Goal: Check status: Check status

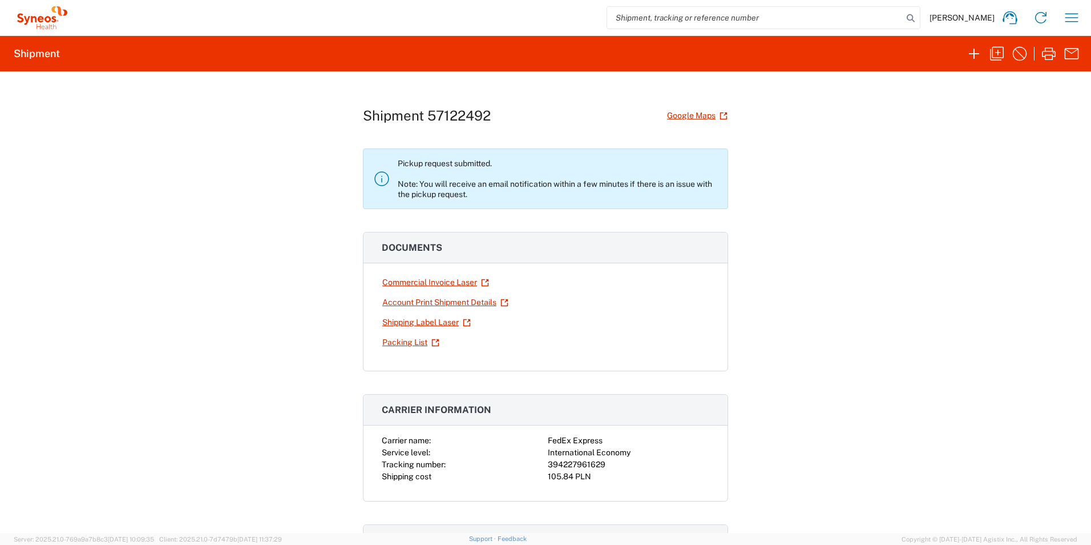
click at [872, 340] on div "Shipment 57122492 Google Maps Pickup request submitted. Note: You will receive …" at bounding box center [545, 301] width 1091 height 461
click at [866, 333] on div "Shipment 57122492 Google Maps Pickup request submitted. Note: You will receive …" at bounding box center [545, 301] width 1091 height 461
click at [225, 216] on div "Shipment 57122492 Google Maps Pickup request submitted. Note: You will receive …" at bounding box center [545, 301] width 1091 height 461
click at [1067, 17] on icon "button" at bounding box center [1072, 18] width 18 height 18
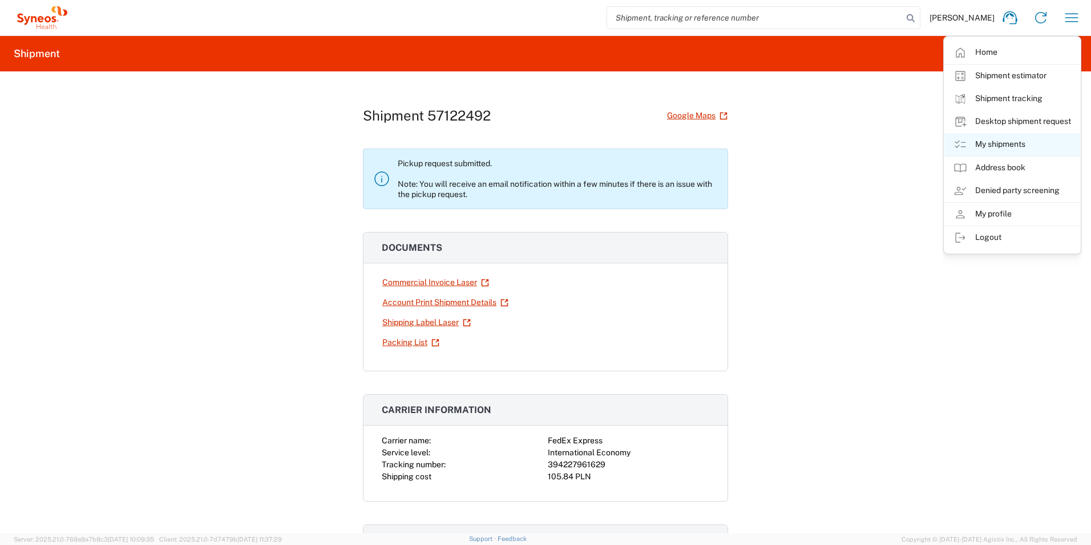
click at [1002, 139] on link "My shipments" at bounding box center [1013, 144] width 136 height 23
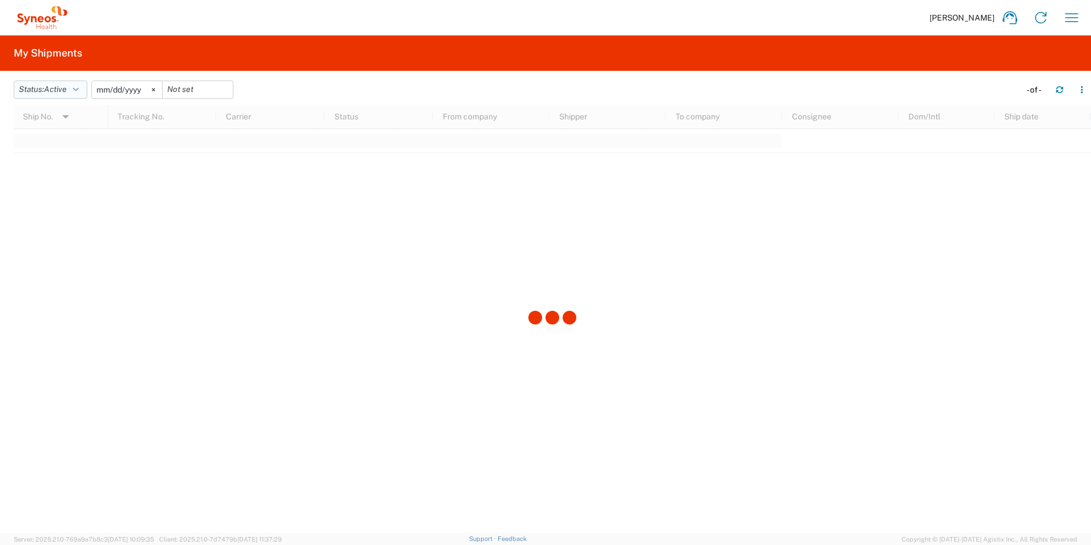
click at [79, 88] on icon "button" at bounding box center [76, 90] width 6 height 8
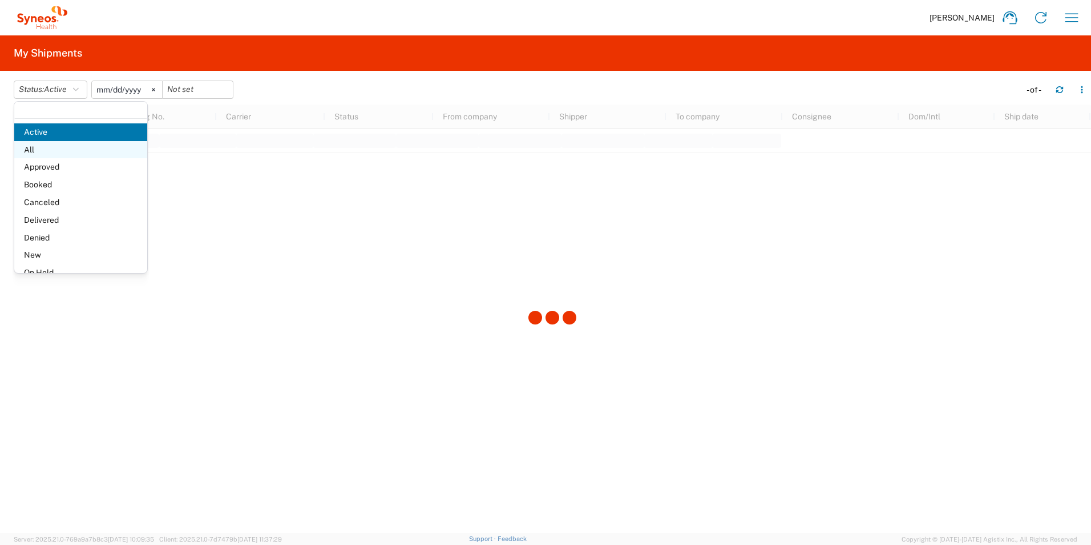
click at [58, 156] on span "All" at bounding box center [80, 150] width 133 height 18
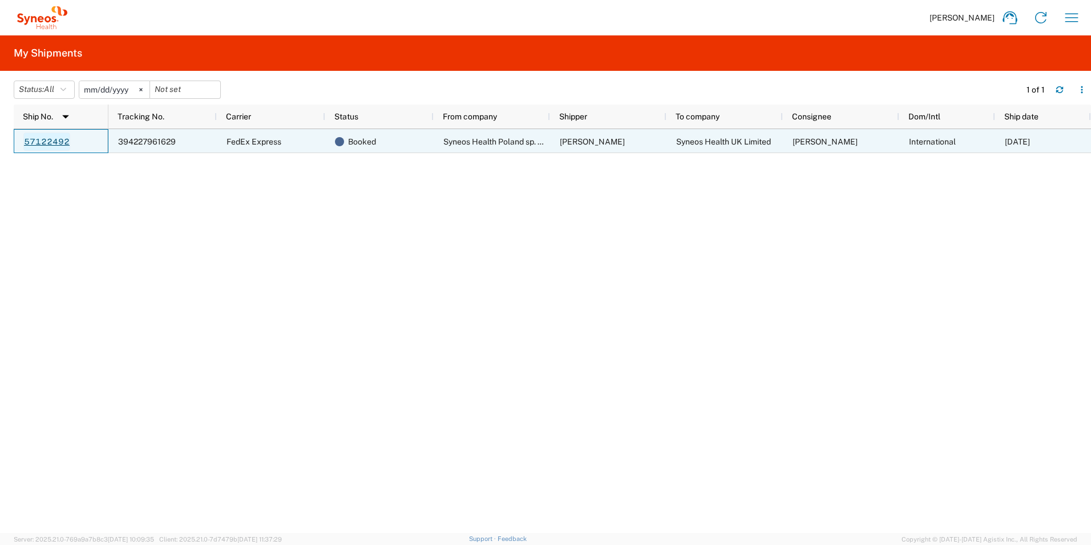
click at [47, 144] on link "57122492" at bounding box center [46, 141] width 47 height 18
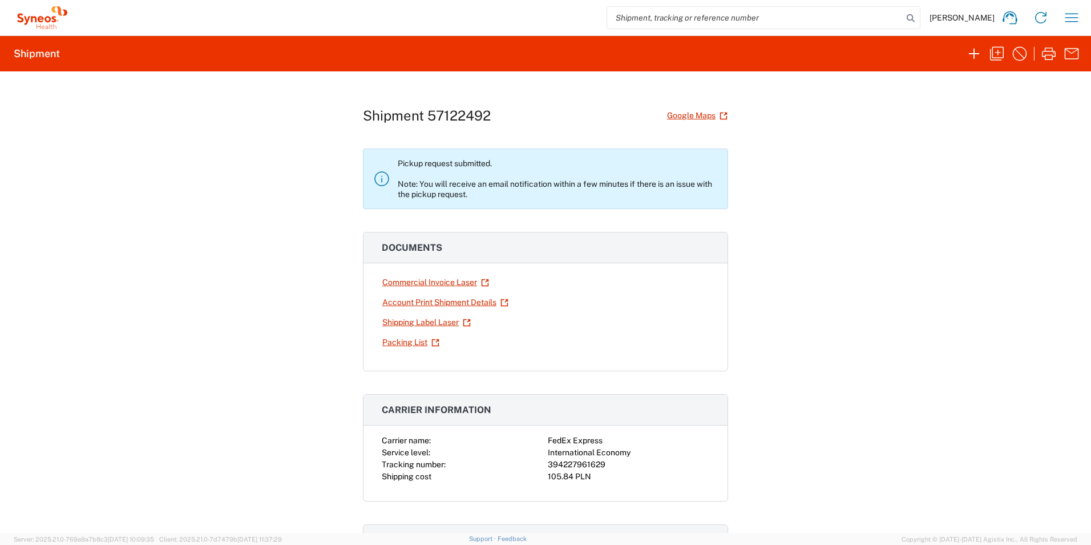
click at [167, 182] on div "Shipment 57122492 Google Maps Pickup request submitted. Note: You will receive …" at bounding box center [545, 301] width 1091 height 461
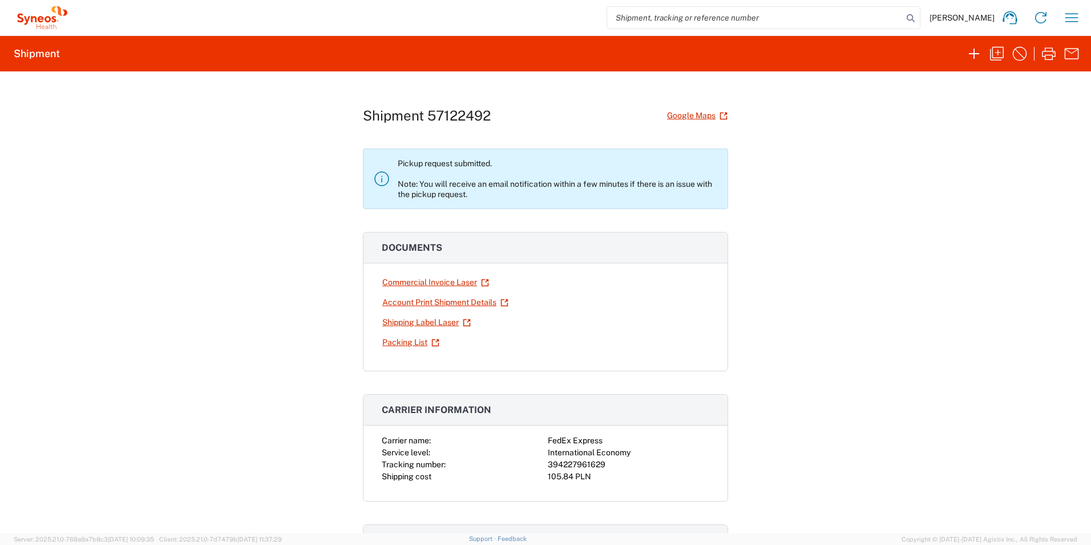
click at [167, 182] on div "Shipment 57122492 Google Maps Pickup request submitted. Note: You will receive …" at bounding box center [545, 301] width 1091 height 461
click at [182, 130] on div "Shipment 57122492 Google Maps Pickup request submitted. Note: You will receive …" at bounding box center [545, 301] width 1091 height 461
click at [270, 367] on div "Shipment 57122492 Google Maps Pickup request submitted. Note: You will receive …" at bounding box center [545, 301] width 1091 height 461
